Goal: Task Accomplishment & Management: Manage account settings

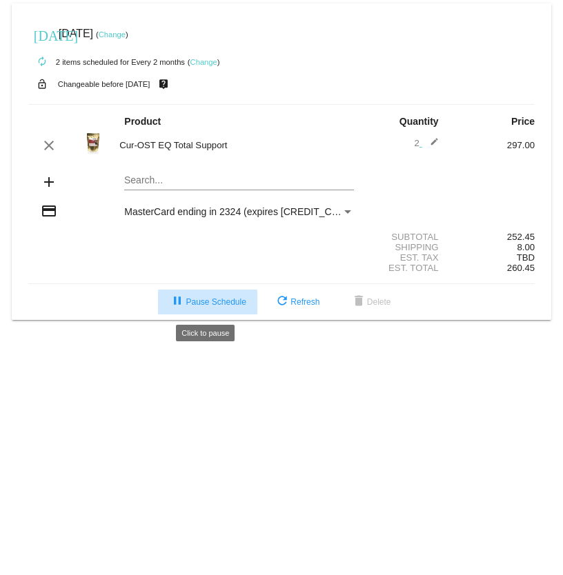
click at [217, 304] on span "pause Pause Schedule" at bounding box center [207, 302] width 77 height 10
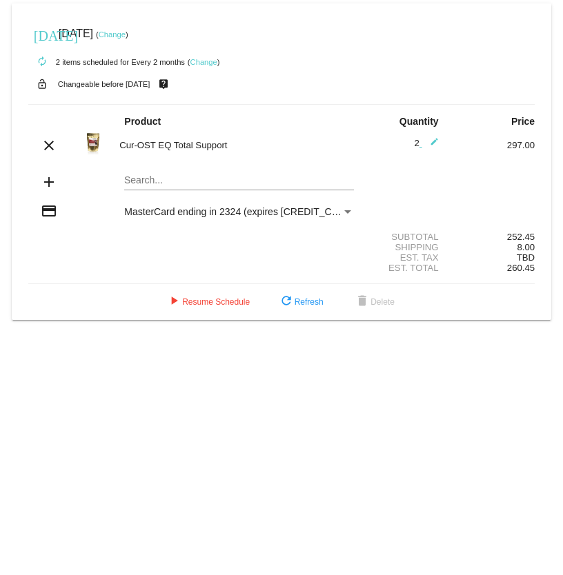
click at [207, 61] on link "Change" at bounding box center [203, 62] width 27 height 8
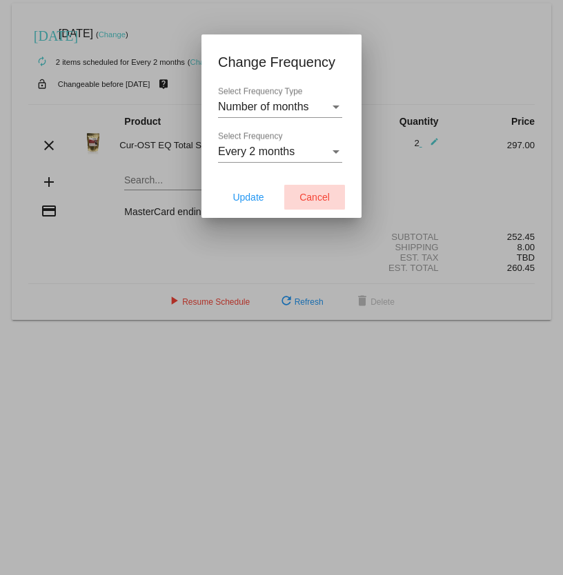
click at [302, 192] on span "Cancel" at bounding box center [314, 197] width 30 height 11
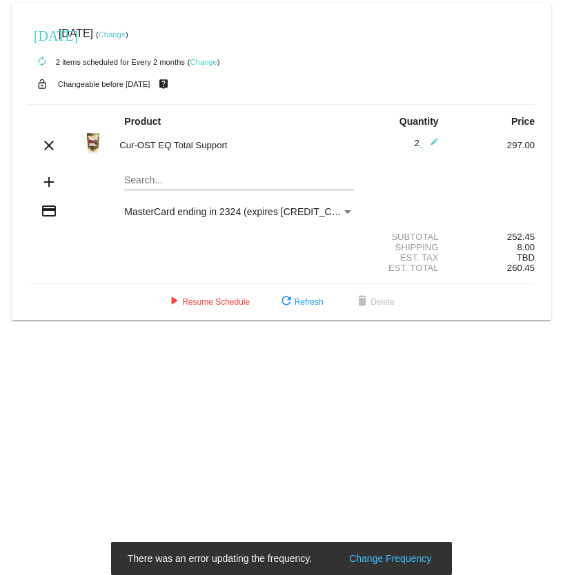
click at [37, 63] on mat-icon "autorenew" at bounding box center [42, 62] width 17 height 17
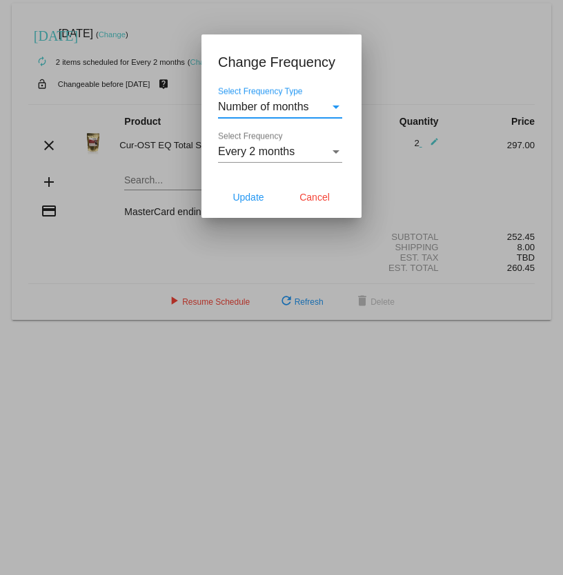
click at [334, 110] on div "Select Frequency Type" at bounding box center [336, 107] width 12 height 12
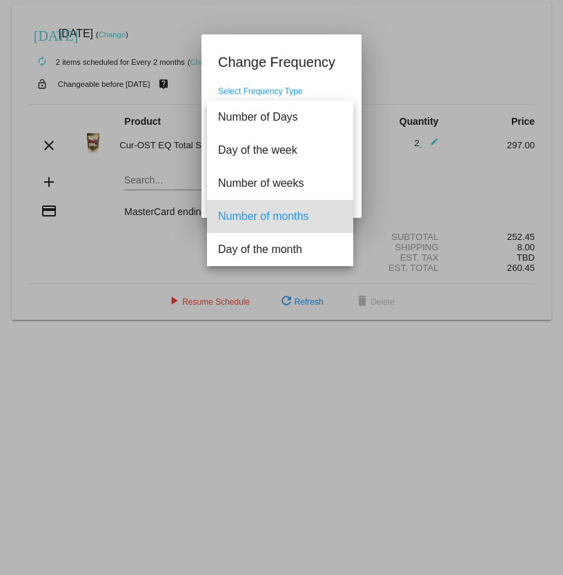
click at [410, 26] on div at bounding box center [281, 287] width 563 height 575
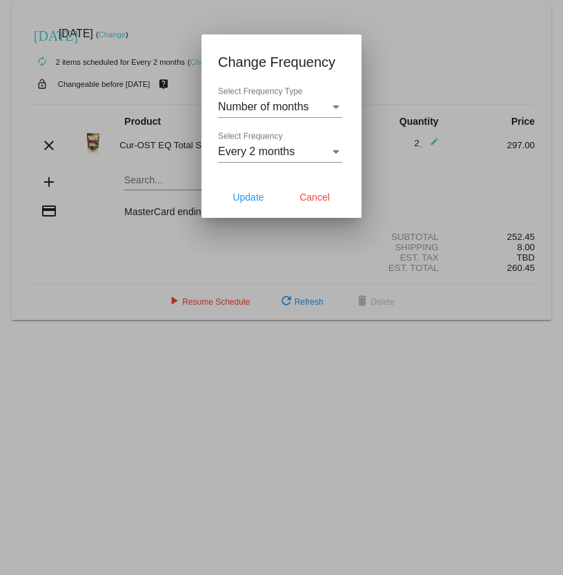
click at [337, 152] on div "Select Frequency" at bounding box center [335, 151] width 7 height 3
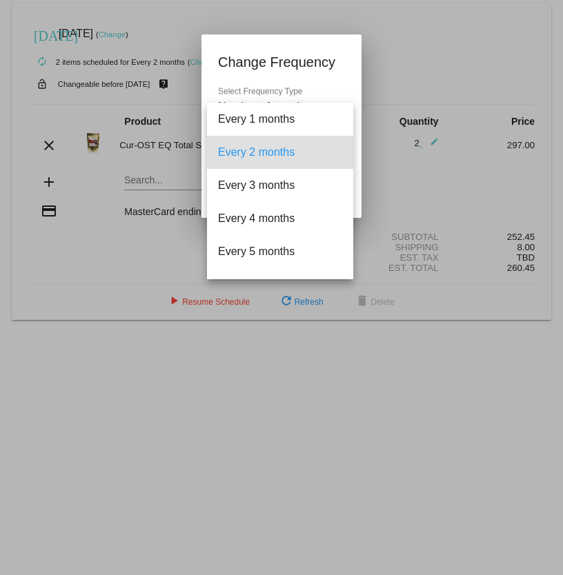
click at [409, 23] on div at bounding box center [281, 287] width 563 height 575
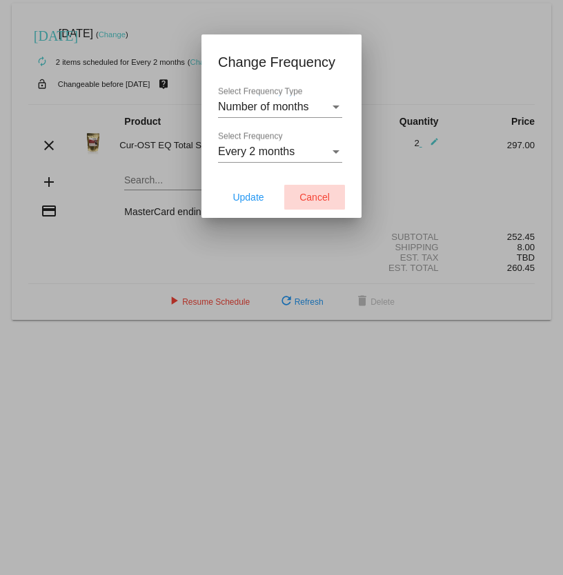
click at [313, 191] on button "Cancel" at bounding box center [314, 197] width 61 height 25
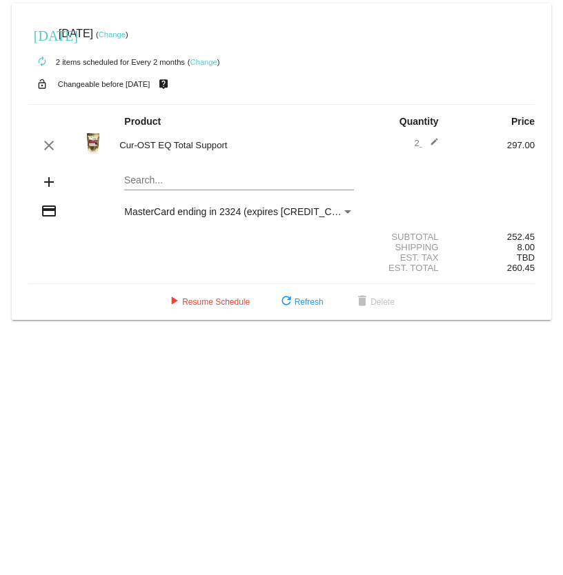
click at [126, 36] on link "Change" at bounding box center [112, 34] width 27 height 8
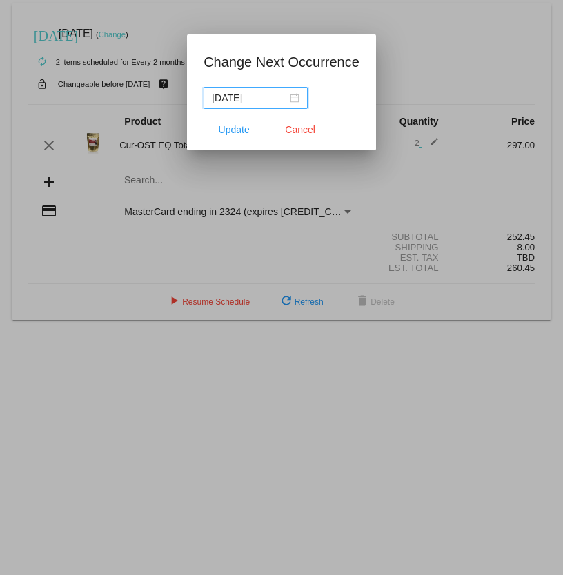
click at [296, 98] on div "[DATE]" at bounding box center [256, 97] width 88 height 15
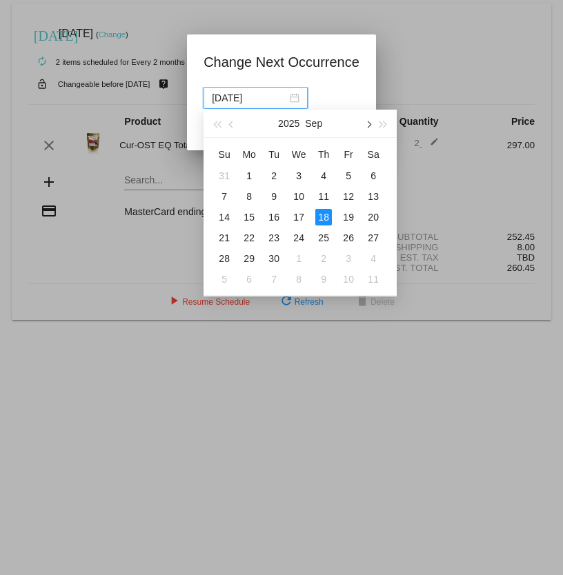
click at [370, 125] on span "button" at bounding box center [368, 124] width 7 height 7
click at [326, 175] on div "1" at bounding box center [323, 176] width 17 height 17
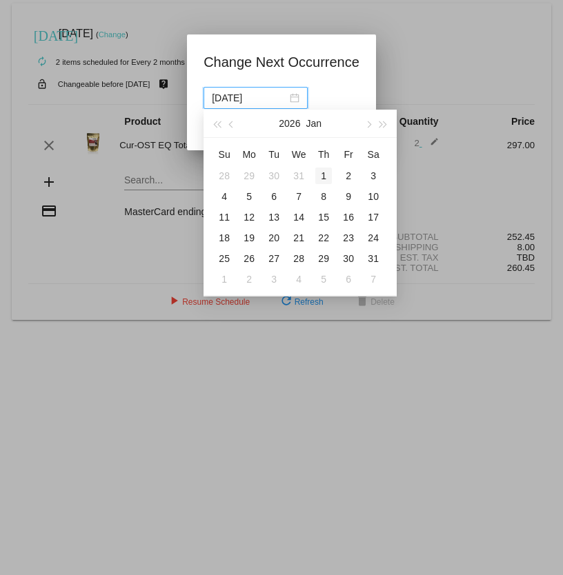
type input "[DATE]"
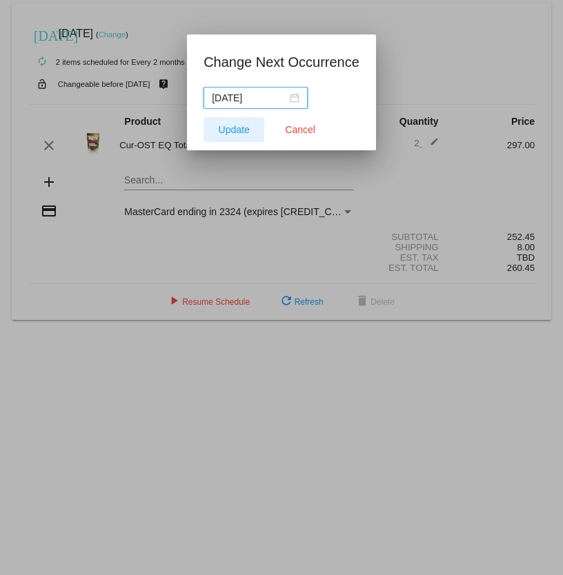
click at [240, 129] on span "Update" at bounding box center [234, 129] width 31 height 11
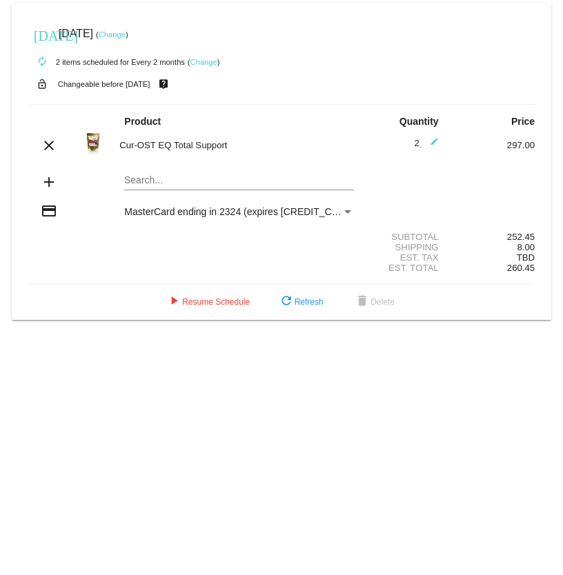
click at [430, 141] on mat-icon "edit" at bounding box center [430, 145] width 17 height 17
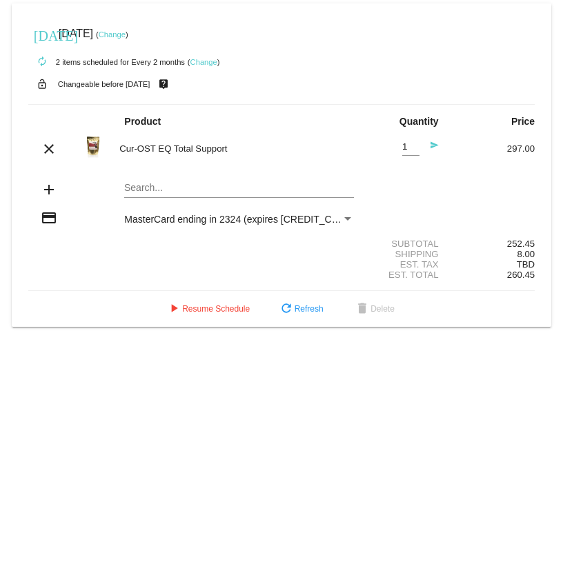
type input "1"
click at [418, 147] on input "1" at bounding box center [410, 147] width 17 height 10
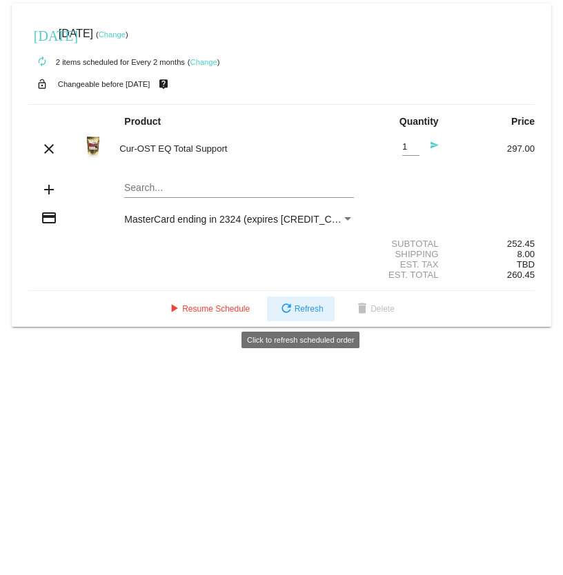
click at [315, 315] on button "refresh Refresh" at bounding box center [301, 309] width 68 height 25
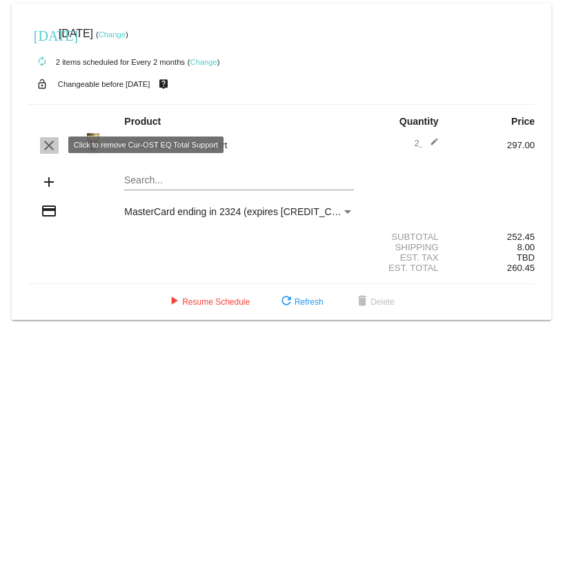
click at [51, 148] on mat-icon "clear" at bounding box center [49, 145] width 17 height 17
